Goal: Task Accomplishment & Management: Complete application form

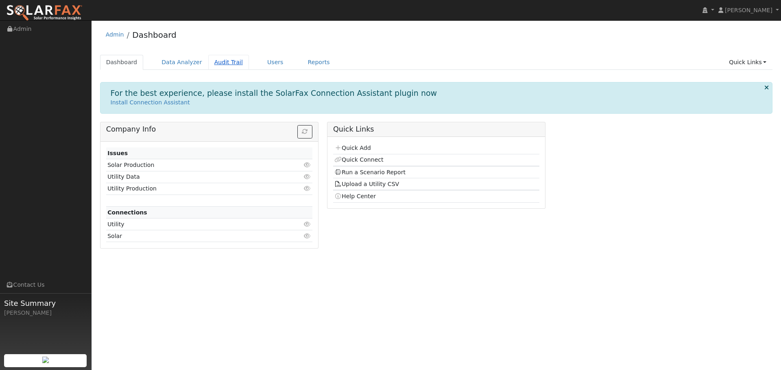
click at [223, 58] on link "Audit Trail" at bounding box center [228, 62] width 41 height 15
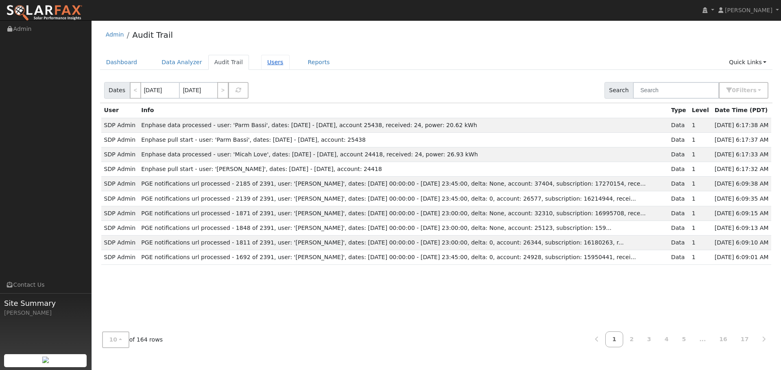
click at [261, 61] on link "Users" at bounding box center [275, 62] width 28 height 15
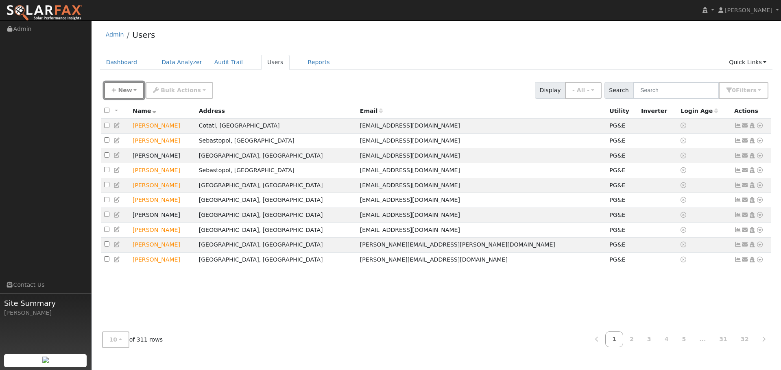
click at [123, 88] on span "New" at bounding box center [125, 90] width 14 height 7
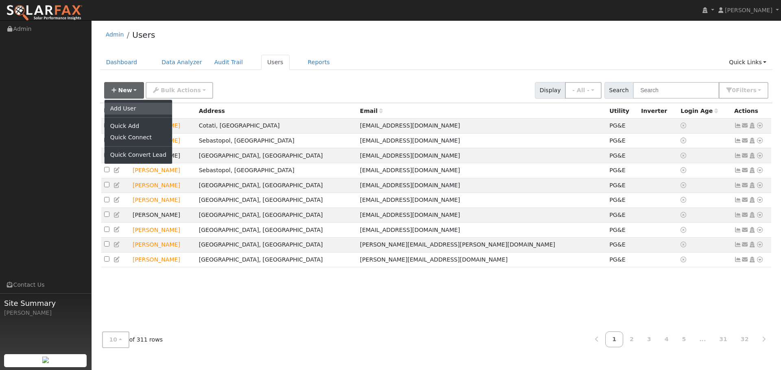
drag, startPoint x: 124, startPoint y: 109, endPoint x: 85, endPoint y: 101, distance: 39.7
click at [123, 108] on link "Add User" at bounding box center [139, 108] width 68 height 11
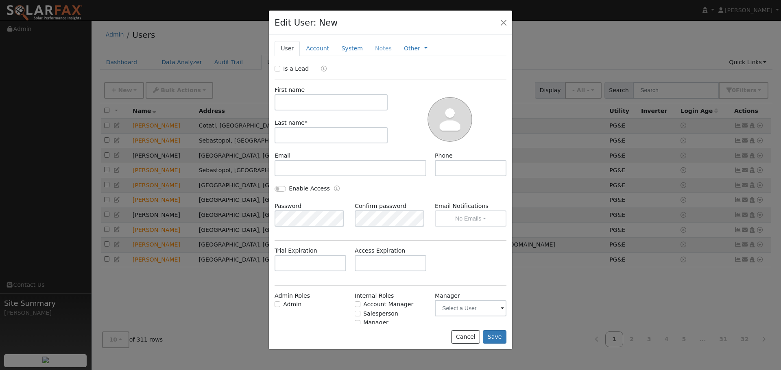
click at [273, 67] on div "Is a Lead" at bounding box center [390, 69] width 240 height 9
click at [276, 68] on input "Is a Lead" at bounding box center [277, 69] width 6 height 6
checkbox input "true"
click at [295, 102] on input "text" at bounding box center [330, 102] width 113 height 16
type input "Dera"
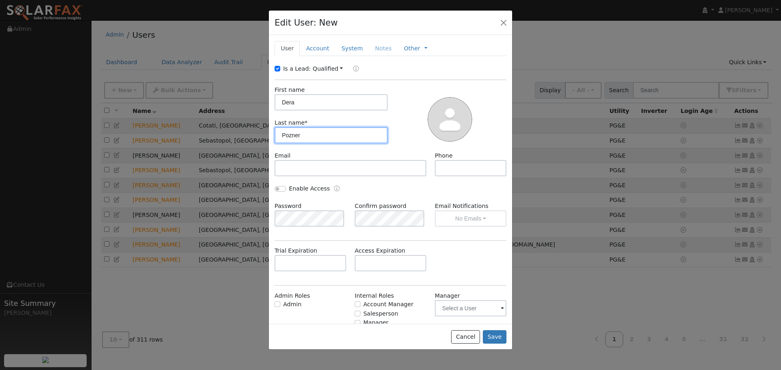
type input "Pozner"
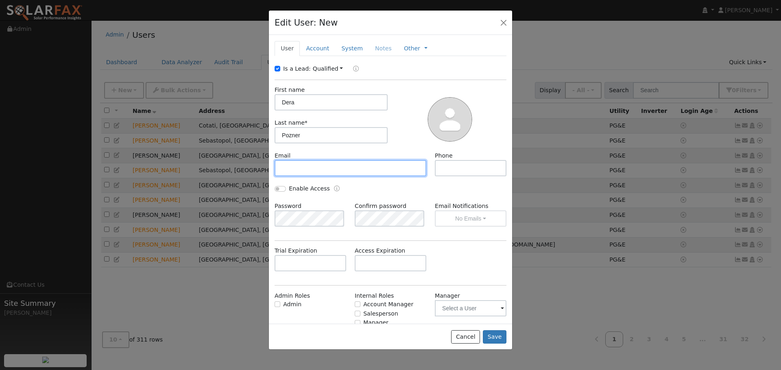
click at [296, 162] on input "text" at bounding box center [350, 168] width 152 height 16
paste input "derajill@gmail.com"
type input "derajill@gmail.com"
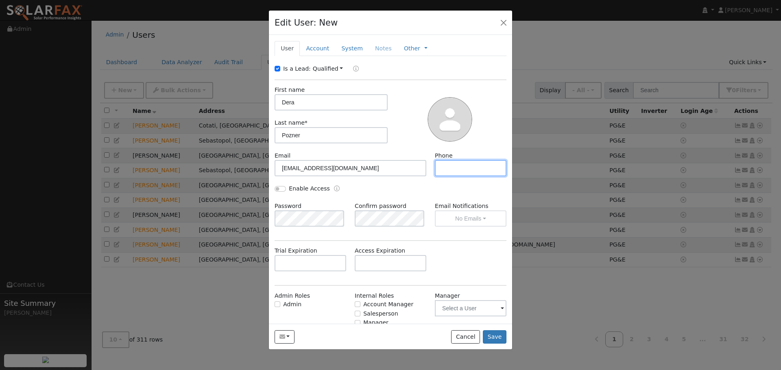
drag, startPoint x: 444, startPoint y: 166, endPoint x: 437, endPoint y: 175, distance: 11.6
click at [444, 167] on input "text" at bounding box center [471, 168] width 72 height 16
paste input "[PHONE_NUMBER]"
type input "[PHONE_NUMBER]"
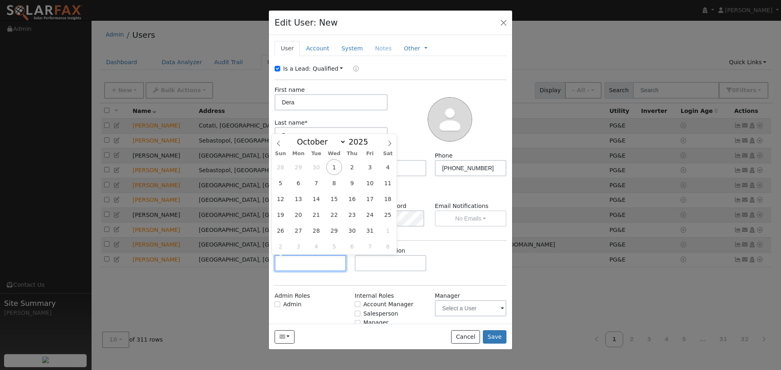
click at [313, 263] on input "text" at bounding box center [310, 263] width 72 height 16
drag, startPoint x: 328, startPoint y: 142, endPoint x: 327, endPoint y: 146, distance: 4.6
click at [328, 141] on select "January February March April May June July August September October November De…" at bounding box center [319, 142] width 53 height 10
select select "10"
click at [299, 137] on select "January February March April May June July August September October November De…" at bounding box center [319, 142] width 53 height 10
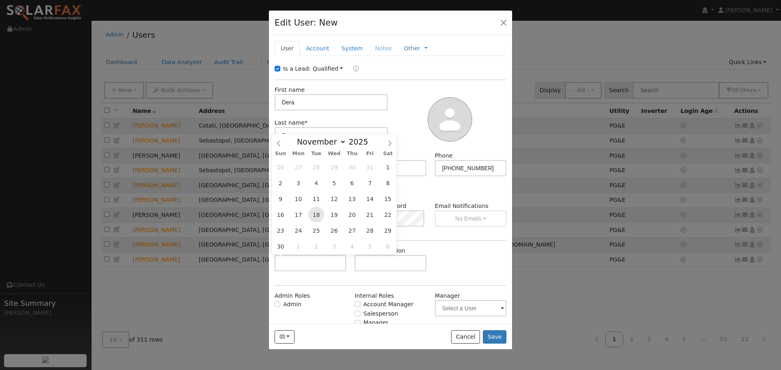
click at [314, 212] on span "18" at bounding box center [316, 215] width 16 height 16
type input "11/18/2025"
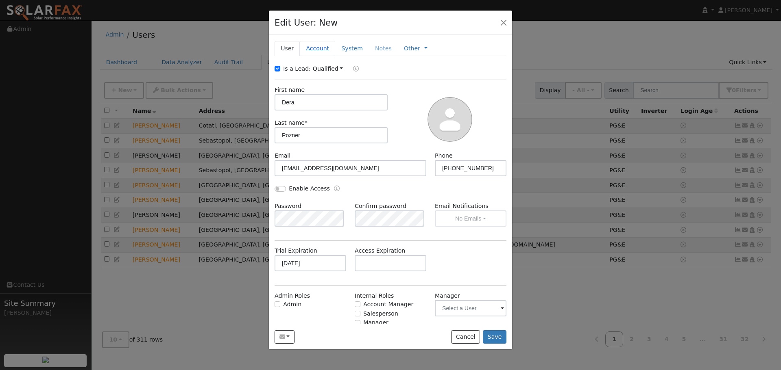
click at [315, 49] on link "Account" at bounding box center [317, 48] width 35 height 15
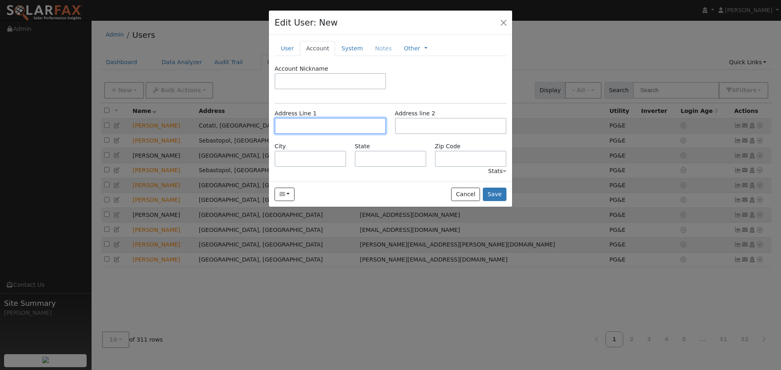
drag, startPoint x: 308, startPoint y: 120, endPoint x: 272, endPoint y: 123, distance: 36.4
click at [307, 120] on input "text" at bounding box center [329, 126] width 111 height 16
drag, startPoint x: 314, startPoint y: 121, endPoint x: 310, endPoint y: 124, distance: 4.3
click at [312, 122] on input "text" at bounding box center [329, 126] width 111 height 16
paste input "1933 S Fitch Mountain Rd"
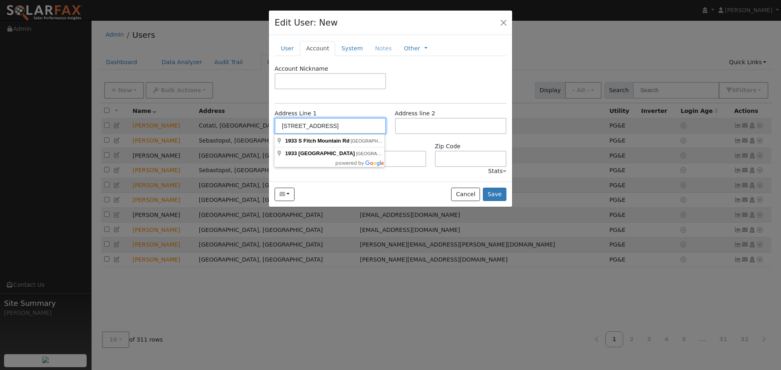
type input "[STREET_ADDRESS]"
type input "Healdsburg"
type input "CA"
type input "95448"
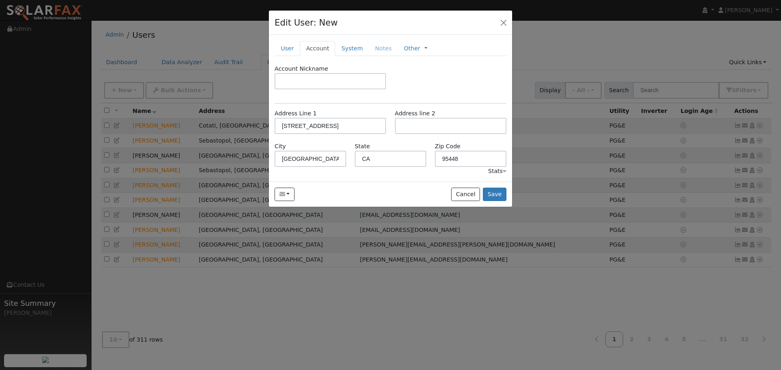
drag, startPoint x: 344, startPoint y: 49, endPoint x: 355, endPoint y: 94, distance: 46.5
click at [344, 49] on link "System" at bounding box center [352, 48] width 34 height 15
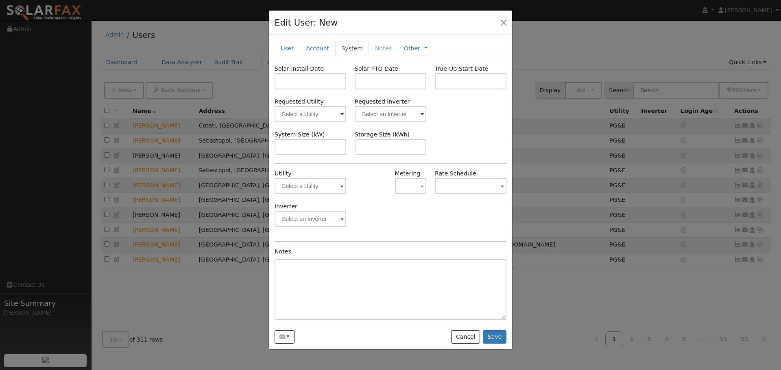
click at [340, 187] on span at bounding box center [341, 186] width 3 height 9
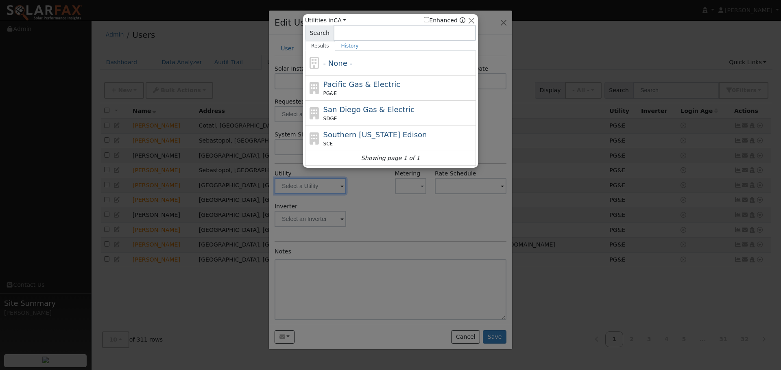
click at [355, 87] on span "Pacific Gas & Electric" at bounding box center [361, 84] width 77 height 9
type input "PG&E"
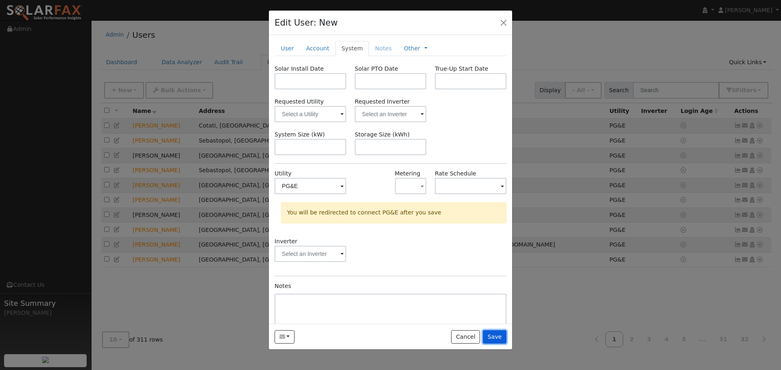
click at [498, 333] on button "Save" at bounding box center [495, 338] width 24 height 14
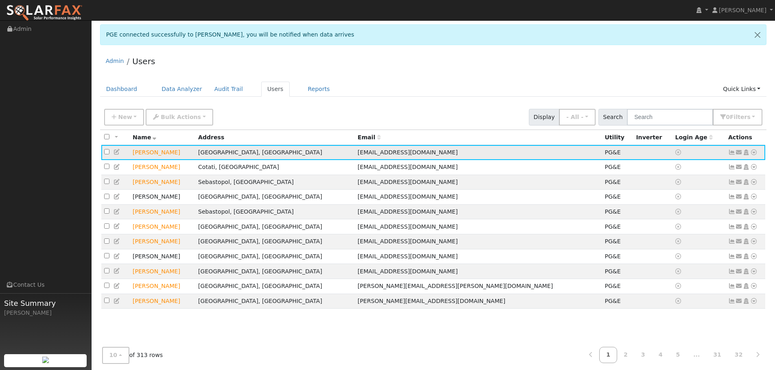
click at [191, 146] on td "[PERSON_NAME]" at bounding box center [162, 152] width 65 height 15
click at [754, 155] on icon at bounding box center [753, 153] width 7 height 6
click at [673, 213] on link "Export to CSV" at bounding box center [668, 207] width 60 height 11
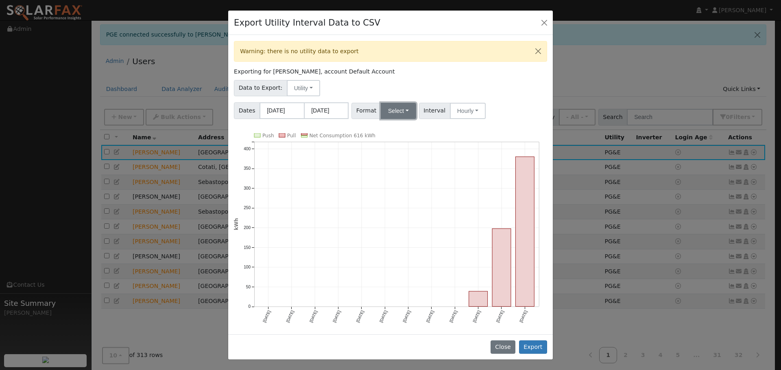
click at [395, 113] on button "Select" at bounding box center [398, 111] width 35 height 16
click at [402, 216] on link "Solargraf" at bounding box center [408, 214] width 58 height 11
click at [534, 342] on button "Export" at bounding box center [533, 348] width 28 height 14
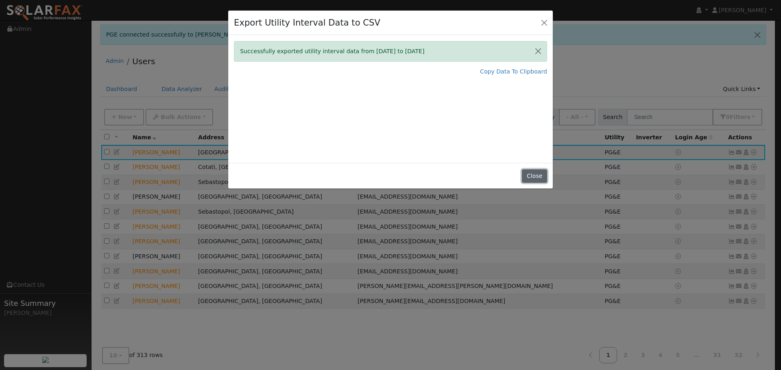
click at [534, 172] on button "Close" at bounding box center [534, 177] width 25 height 14
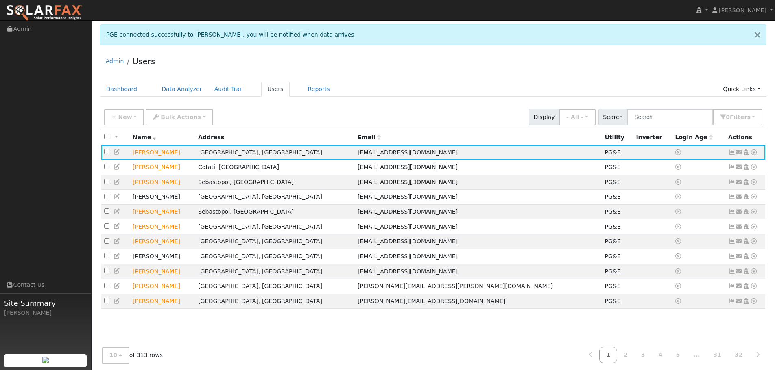
click at [325, 107] on div "New Add User Quick Add Quick Connect Quick Convert Lead Bulk Actions Send Email…" at bounding box center [432, 116] width 661 height 20
click at [754, 154] on icon at bounding box center [753, 153] width 7 height 6
click at [732, 168] on link "Data Analyzer" at bounding box center [726, 166] width 59 height 11
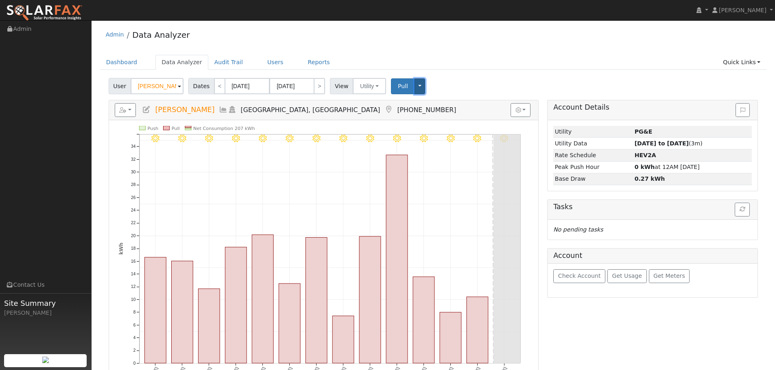
click at [414, 83] on button "Toggle Dropdown" at bounding box center [419, 86] width 11 height 16
drag, startPoint x: 551, startPoint y: 54, endPoint x: 632, endPoint y: 74, distance: 83.4
click at [552, 53] on div "Admin Data Analyzer Dashboard Data Analyzer Audit Trail Users Reports Quick Lin…" at bounding box center [433, 318] width 675 height 588
click at [261, 61] on link "Users" at bounding box center [275, 62] width 28 height 15
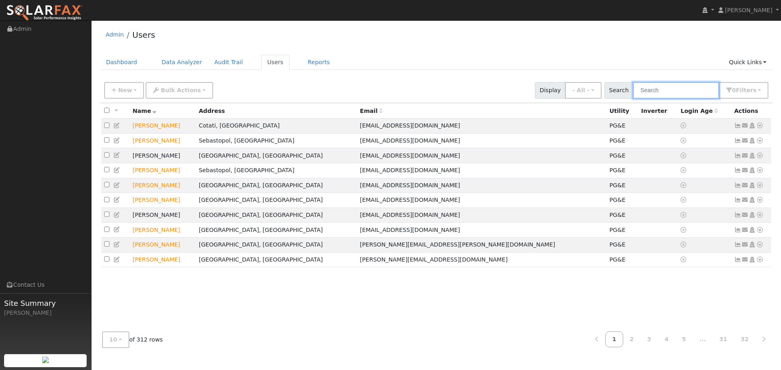
click at [654, 85] on input "text" at bounding box center [676, 90] width 86 height 17
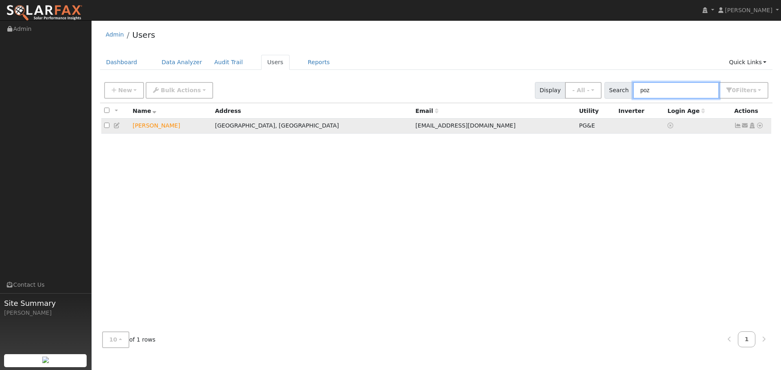
type input "poz"
click at [760, 126] on icon at bounding box center [759, 126] width 7 height 6
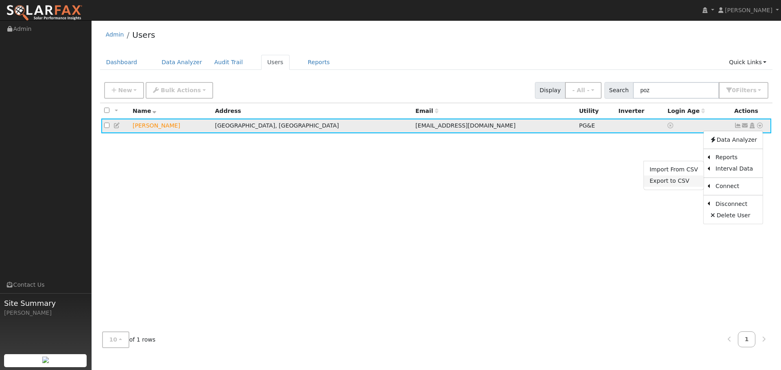
click at [682, 185] on link "Export to CSV" at bounding box center [674, 181] width 60 height 11
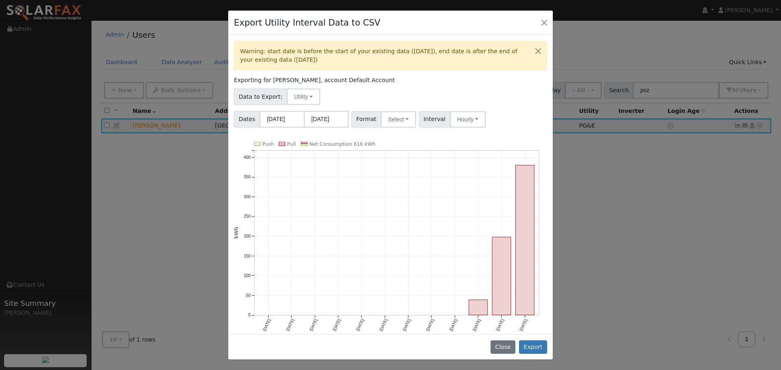
scroll to position [6, 0]
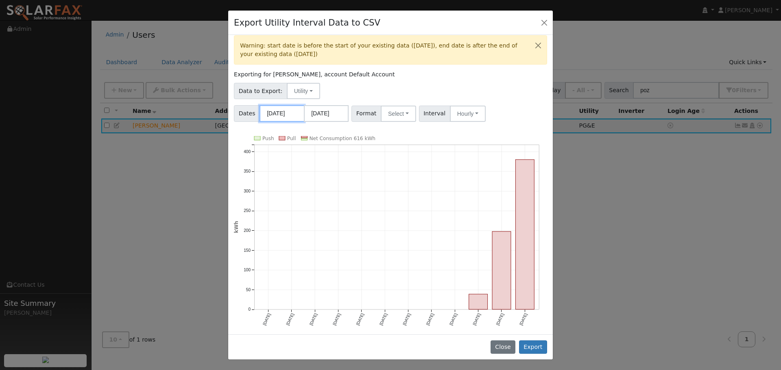
click at [283, 113] on input "10/01/2024" at bounding box center [281, 113] width 45 height 17
click at [331, 104] on div "Dates 10/01/2024 09/30/2025 Format Select Generic PG&E SCE SDGE Aurora Energy T…" at bounding box center [391, 112] width 316 height 20
click at [338, 109] on input "[DATE]" at bounding box center [326, 113] width 45 height 17
click at [288, 116] on input "10/01/2024" at bounding box center [281, 113] width 45 height 17
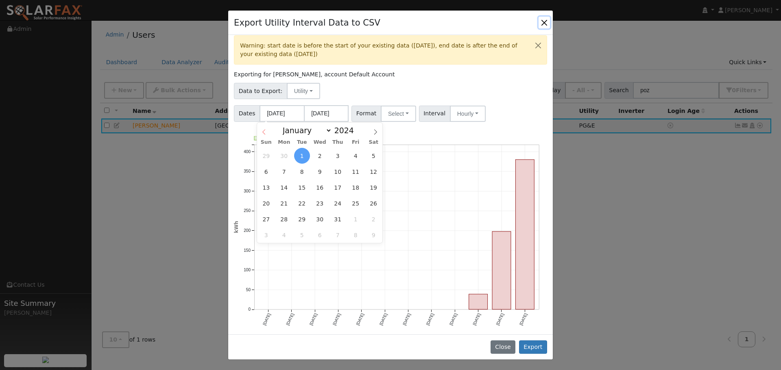
click at [263, 132] on icon at bounding box center [264, 132] width 6 height 6
click at [263, 131] on icon at bounding box center [264, 132] width 6 height 6
select select "5"
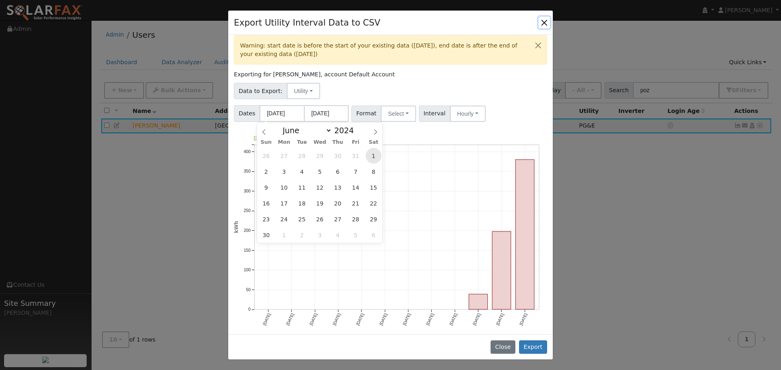
click at [374, 154] on span "1" at bounding box center [374, 156] width 16 height 16
type input "06/01/2024"
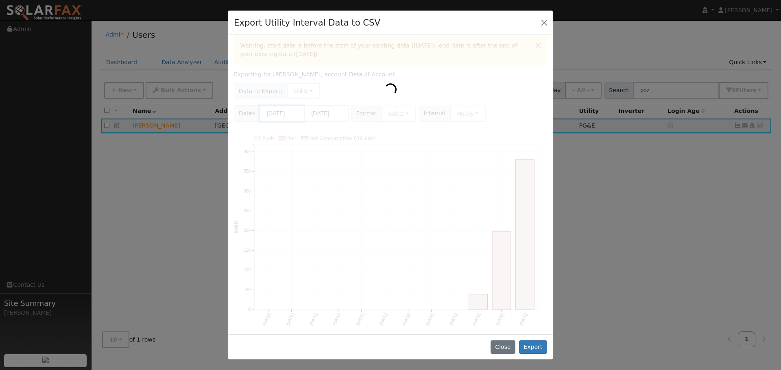
scroll to position [0, 0]
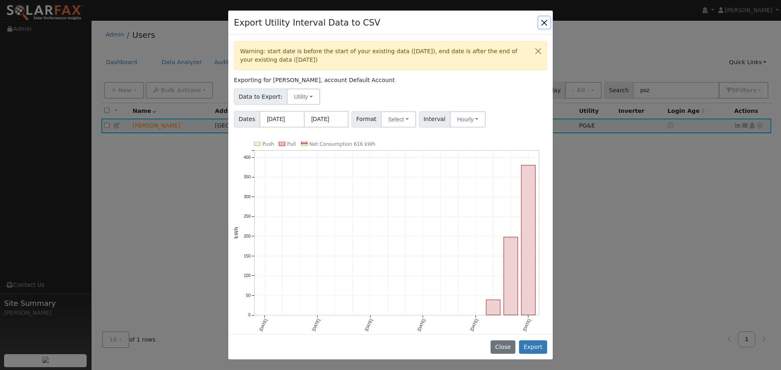
click at [542, 23] on button "Close" at bounding box center [543, 22] width 11 height 11
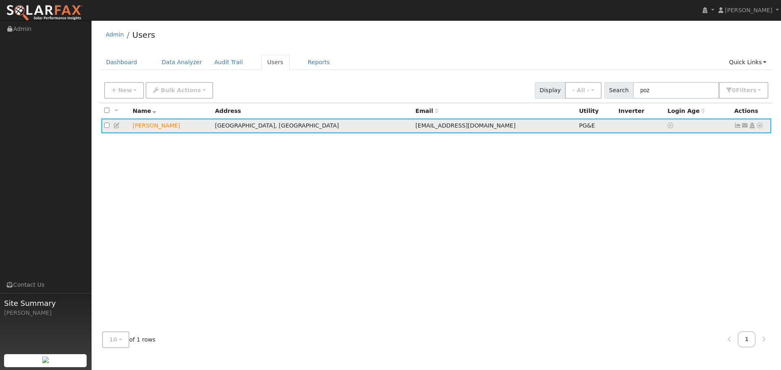
click at [762, 125] on icon at bounding box center [759, 126] width 7 height 6
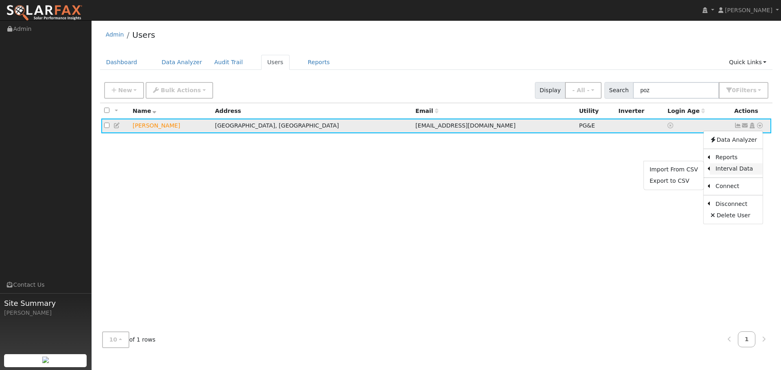
click at [727, 172] on link "Interval Data" at bounding box center [736, 168] width 53 height 11
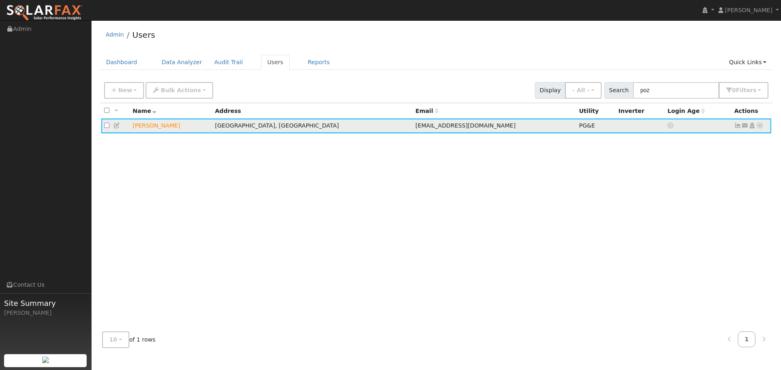
drag, startPoint x: 758, startPoint y: 127, endPoint x: 754, endPoint y: 133, distance: 7.1
click at [758, 128] on icon at bounding box center [759, 126] width 7 height 6
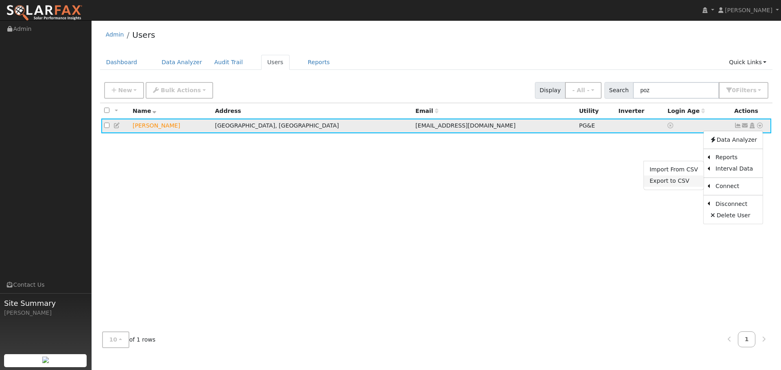
click at [671, 187] on link "Export to CSV" at bounding box center [674, 181] width 60 height 11
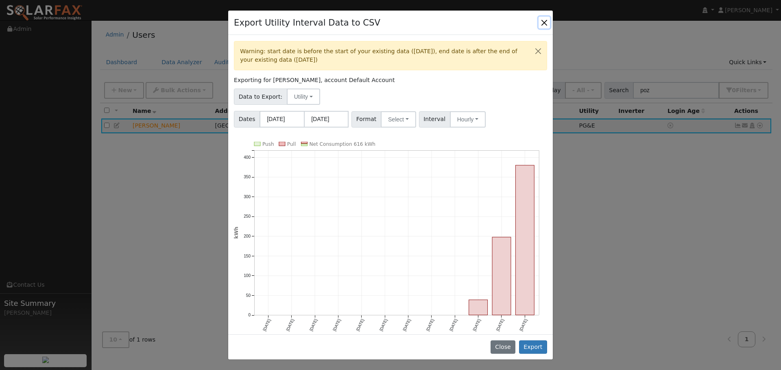
click at [544, 20] on button "Close" at bounding box center [543, 22] width 11 height 11
